Goal: Task Accomplishment & Management: Manage account settings

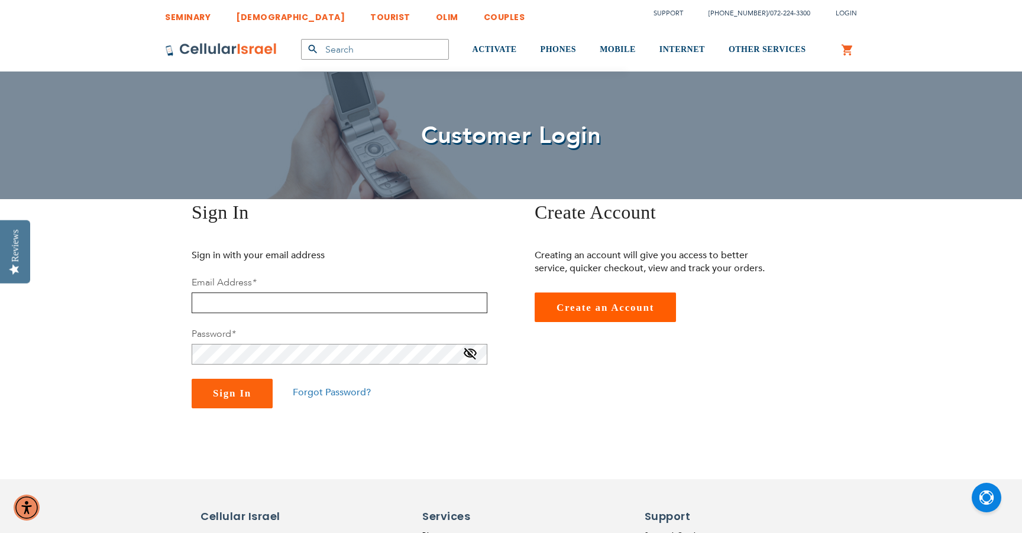
type input "[PERSON_NAME][EMAIL_ADDRESS][DOMAIN_NAME]"
click at [232, 394] on button "Sign In" at bounding box center [232, 394] width 81 height 30
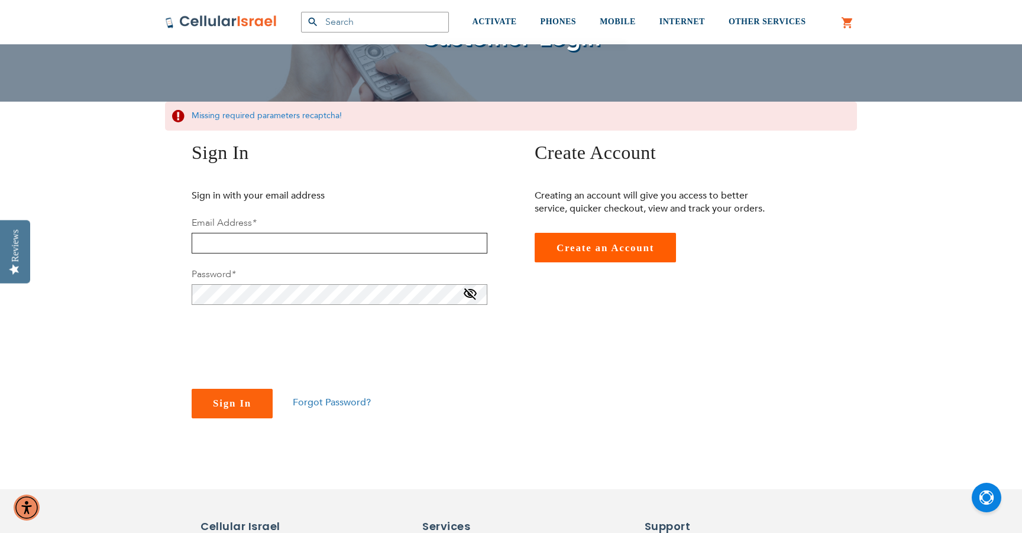
scroll to position [99, 0]
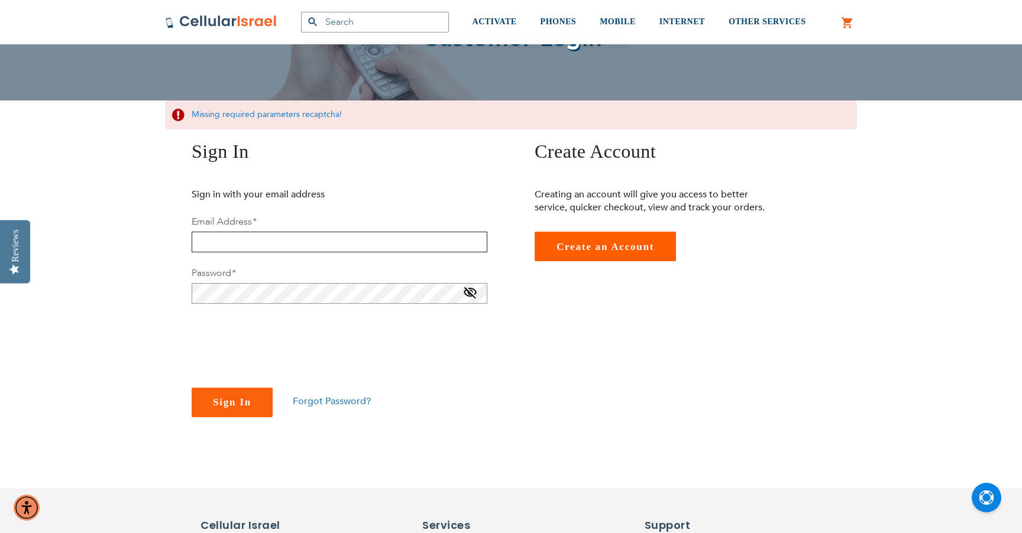
click at [478, 243] on input "email" at bounding box center [340, 242] width 296 height 21
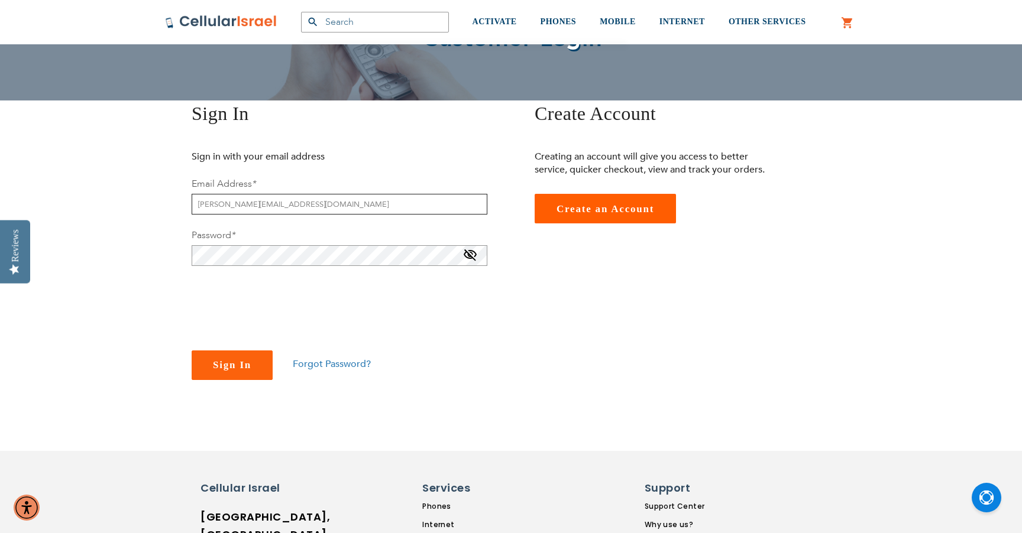
type input "stacy@stacykassdesign.com"
click at [354, 361] on span "Forgot Password?" at bounding box center [332, 364] width 78 height 13
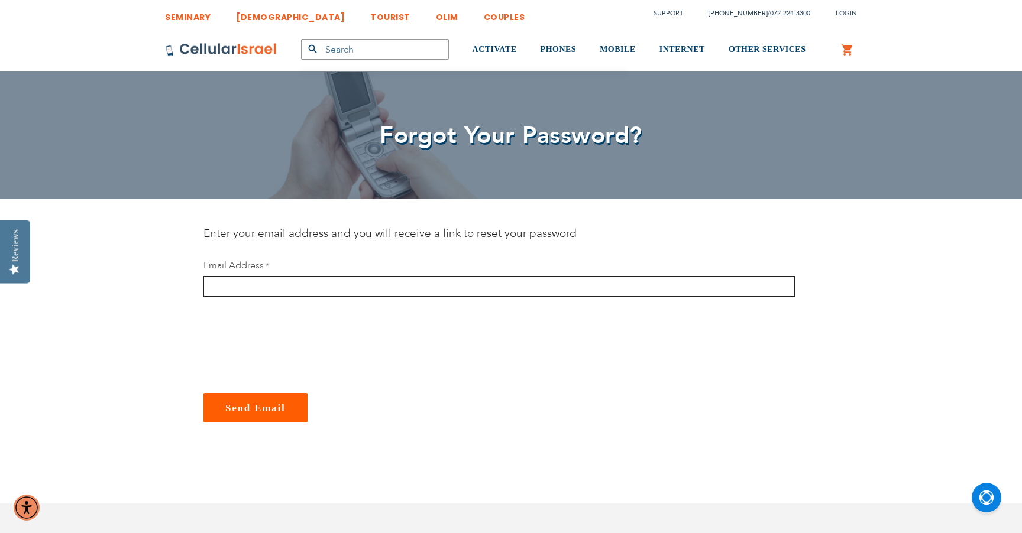
click at [238, 292] on input "email" at bounding box center [498, 286] width 591 height 21
type input "stacy@stacykassdesign.com"
checkbox input "true"
click at [254, 408] on span "Send Email" at bounding box center [255, 408] width 60 height 11
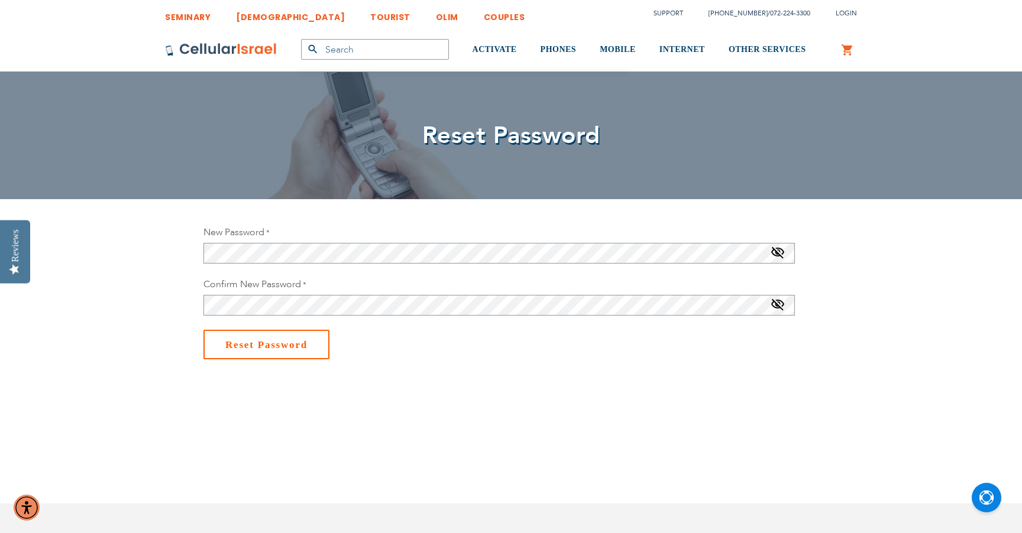
click at [288, 348] on span "Reset Password" at bounding box center [266, 344] width 82 height 11
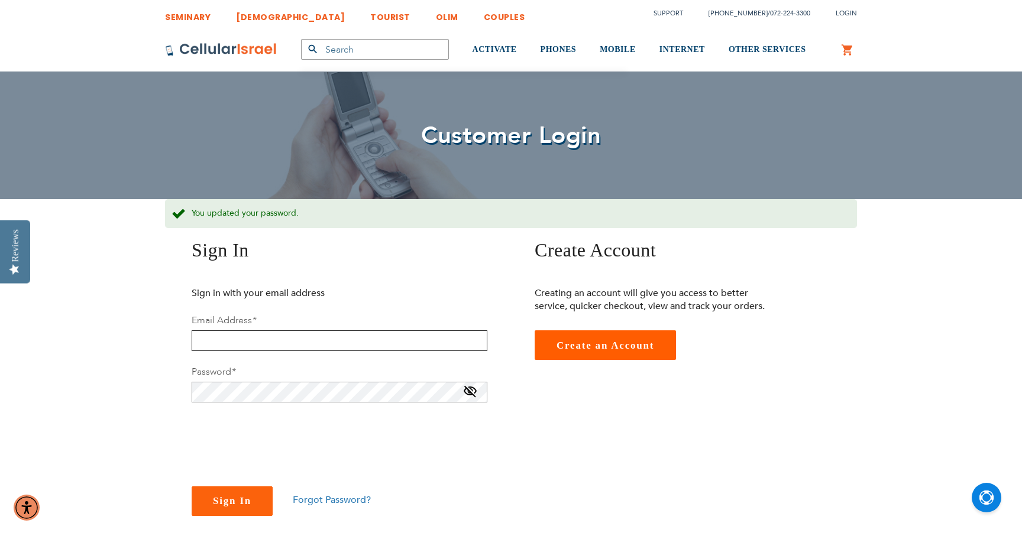
type input "[PERSON_NAME][EMAIL_ADDRESS][DOMAIN_NAME]"
checkbox input "true"
click at [225, 496] on span "Sign In" at bounding box center [232, 500] width 38 height 11
